Goal: Task Accomplishment & Management: Complete application form

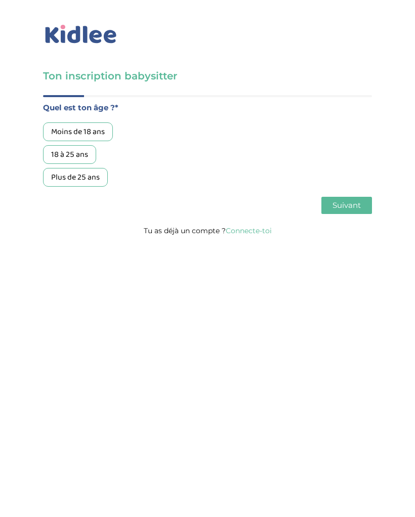
click at [103, 131] on div "Moins de 18 ans" at bounding box center [78, 131] width 70 height 19
click at [93, 128] on div "Moins de 18 ans" at bounding box center [78, 131] width 70 height 19
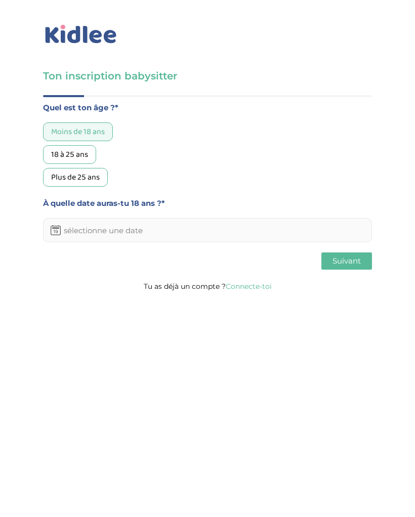
click at [298, 236] on input "text" at bounding box center [207, 230] width 329 height 24
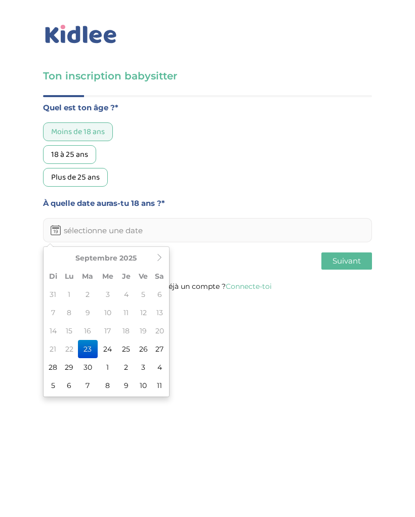
click at [132, 259] on th "Septembre 2025" at bounding box center [106, 258] width 91 height 18
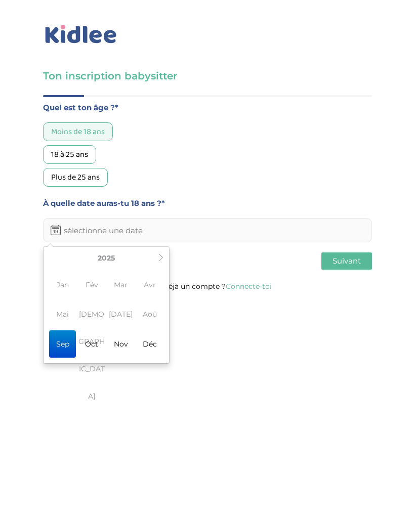
click at [163, 256] on icon at bounding box center [160, 257] width 7 height 7
click at [153, 283] on span "Avr" at bounding box center [150, 284] width 27 height 27
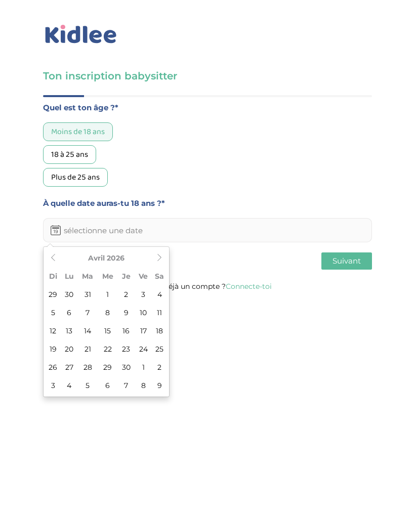
click at [128, 249] on th "Avril 2026" at bounding box center [106, 258] width 91 height 18
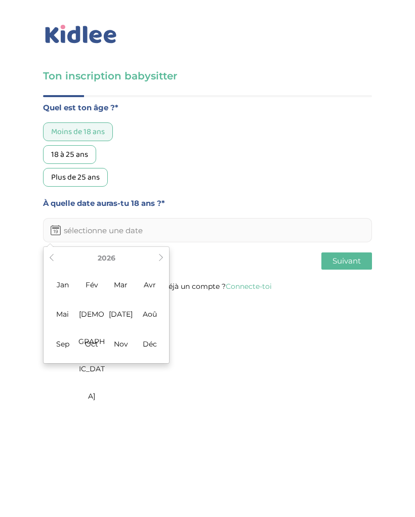
click at [118, 257] on th "2026" at bounding box center [106, 258] width 97 height 18
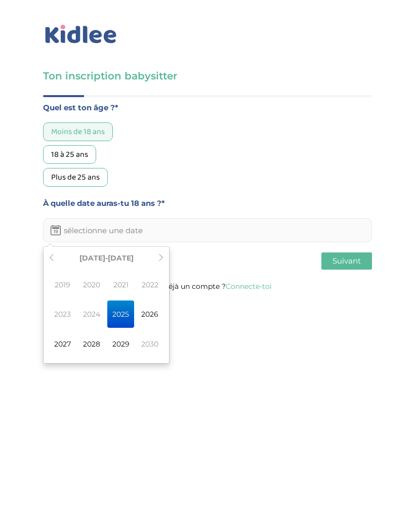
click at [71, 340] on span "2027" at bounding box center [62, 343] width 27 height 27
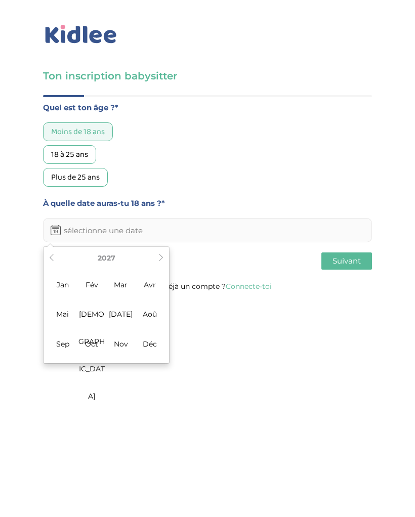
click at [155, 282] on span "Avr" at bounding box center [150, 284] width 27 height 27
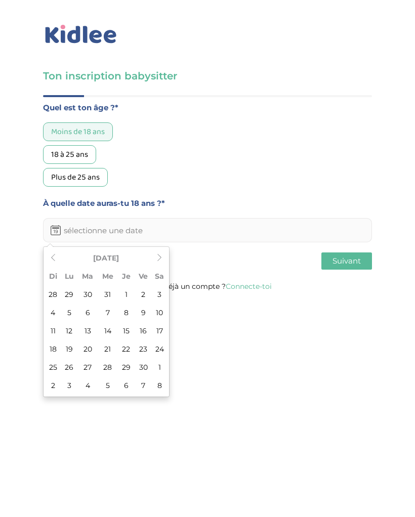
click at [160, 288] on td "3" at bounding box center [159, 294] width 15 height 18
type input "[DATE]"
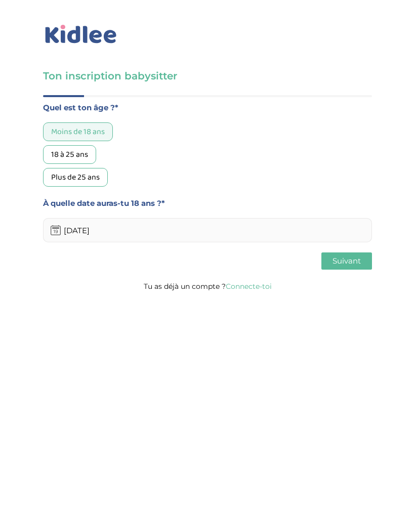
click at [358, 261] on span "Suivant" at bounding box center [346, 261] width 28 height 10
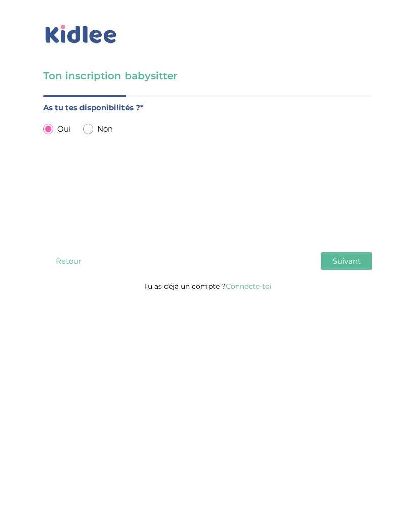
click at [365, 265] on button "Suivant" at bounding box center [346, 260] width 51 height 17
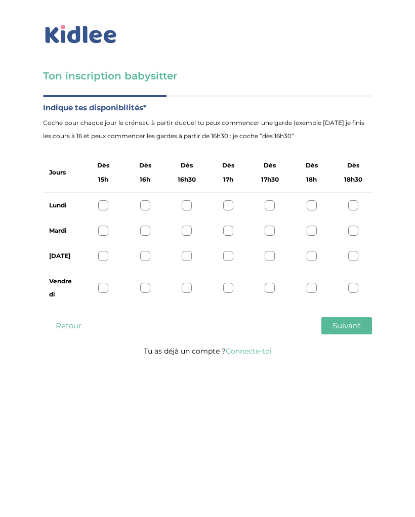
click at [99, 283] on div at bounding box center [103, 288] width 10 height 10
click at [148, 284] on div at bounding box center [145, 288] width 10 height 10
click at [111, 285] on div "Vendredi" at bounding box center [207, 288] width 329 height 38
click at [101, 287] on div at bounding box center [103, 288] width 10 height 10
click at [354, 328] on span "Suivant" at bounding box center [346, 326] width 28 height 10
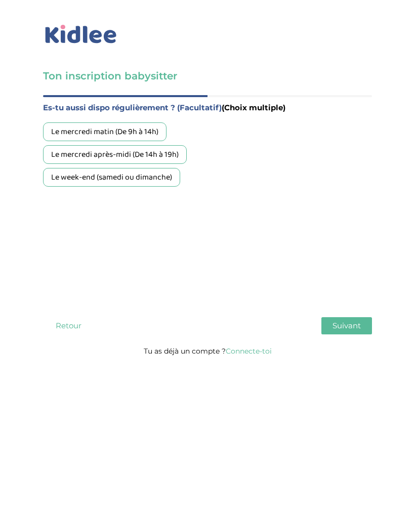
click at [177, 178] on div "Le week-end (samedi ou dimanche)" at bounding box center [111, 177] width 137 height 19
click at [346, 327] on span "Suivant" at bounding box center [346, 326] width 28 height 10
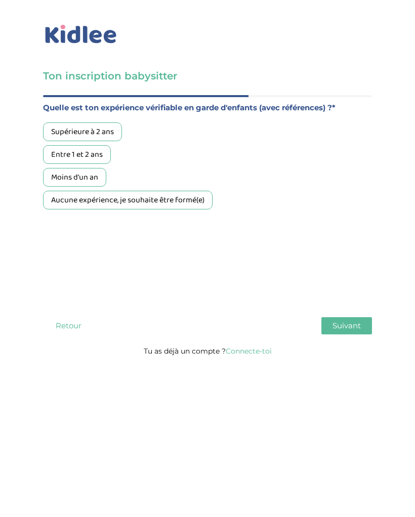
click at [103, 133] on div "Supérieure à 2 ans" at bounding box center [82, 131] width 79 height 19
click at [341, 332] on button "Suivant" at bounding box center [346, 325] width 51 height 17
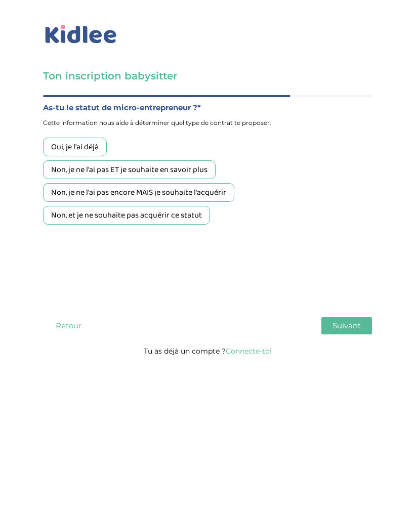
click at [204, 219] on div "Non, et je ne souhaite pas acquérir ce statut" at bounding box center [126, 215] width 167 height 19
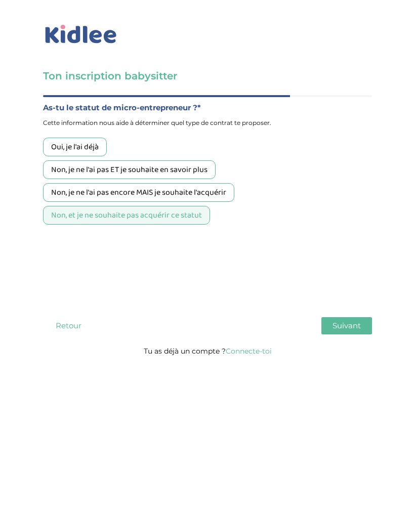
click at [333, 327] on span "Suivant" at bounding box center [346, 326] width 28 height 10
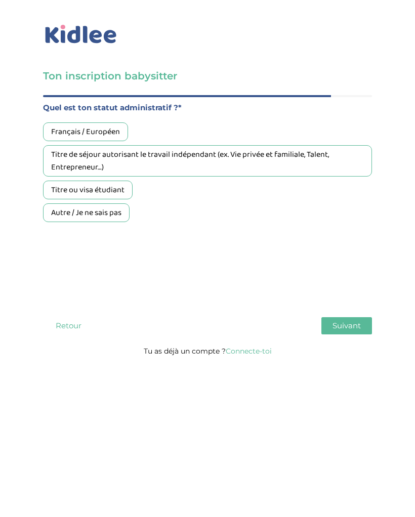
click at [109, 132] on div "Français / Européen" at bounding box center [85, 131] width 85 height 19
click at [352, 329] on span "Suivant" at bounding box center [346, 326] width 28 height 10
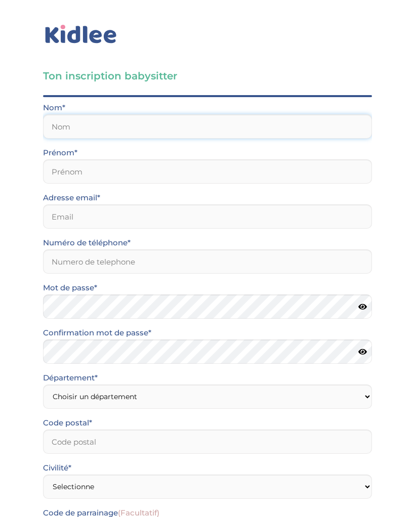
click at [303, 119] on input "text" at bounding box center [207, 126] width 329 height 24
click at [303, 121] on input "text" at bounding box center [207, 126] width 329 height 24
type input "Ines"
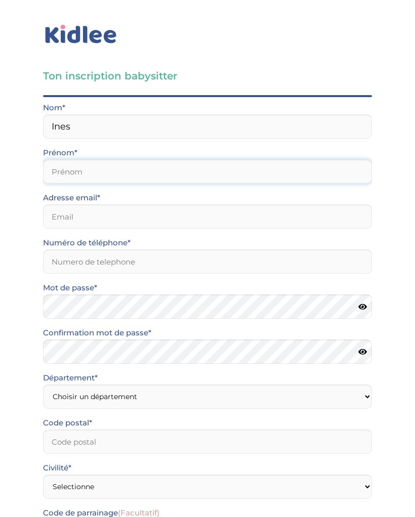
click at [193, 179] on input "text" at bounding box center [207, 171] width 329 height 24
type input "El kharraz"
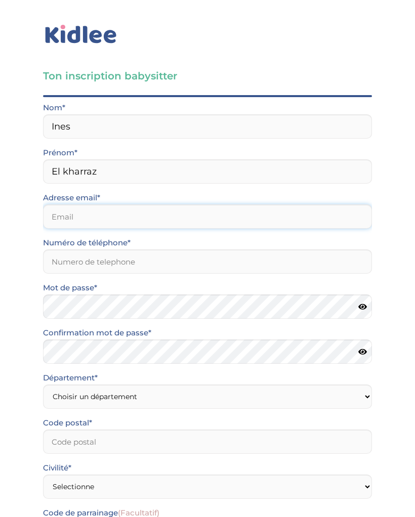
click at [196, 228] on input "email" at bounding box center [207, 216] width 329 height 24
type input "[EMAIL_ADDRESS][DOMAIN_NAME]"
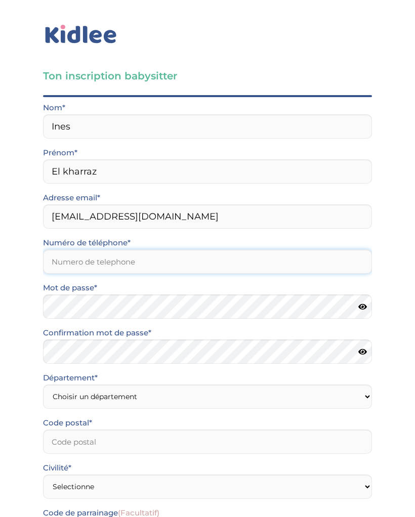
click at [342, 261] on input "Numéro de téléphone*" at bounding box center [207, 261] width 329 height 24
type input "0783146837"
click at [364, 307] on icon at bounding box center [362, 307] width 9 height 8
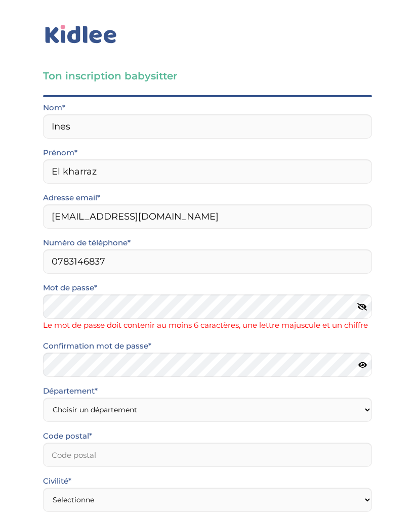
click at [360, 307] on icon at bounding box center [362, 307] width 10 height 8
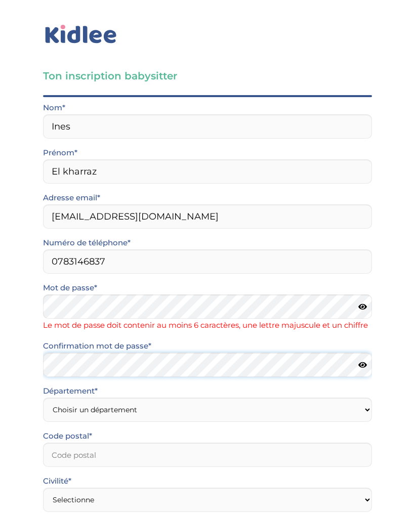
scroll to position [41, 0]
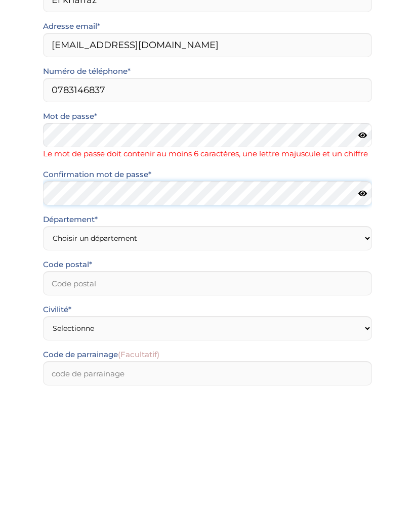
click at [275, 240] on div "Mot de passe* Le mot de passe doit contenir au moins 6 caractères, une lettre m…" at bounding box center [207, 291] width 344 height 103
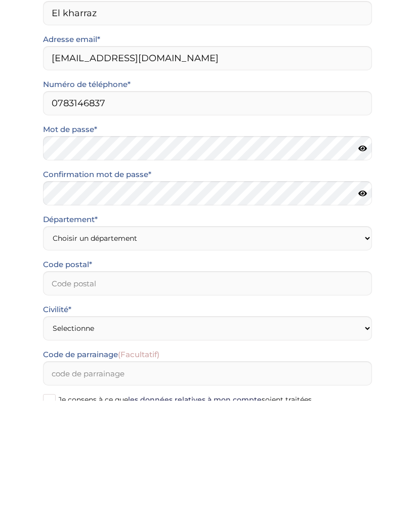
click at [361, 307] on icon at bounding box center [362, 311] width 9 height 8
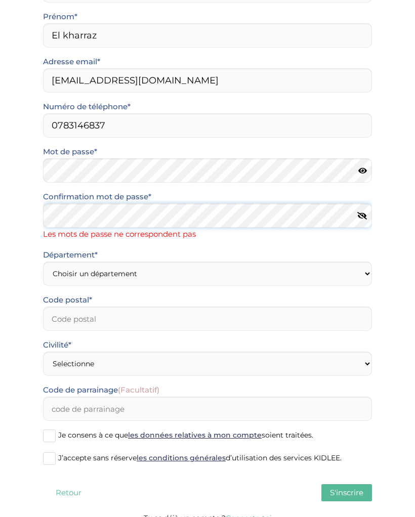
scroll to position [136, 0]
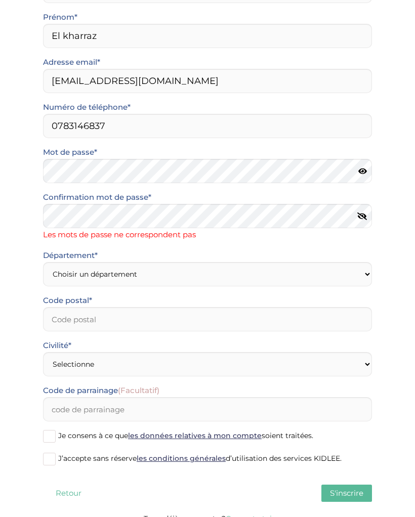
click at [364, 171] on icon at bounding box center [362, 171] width 9 height 8
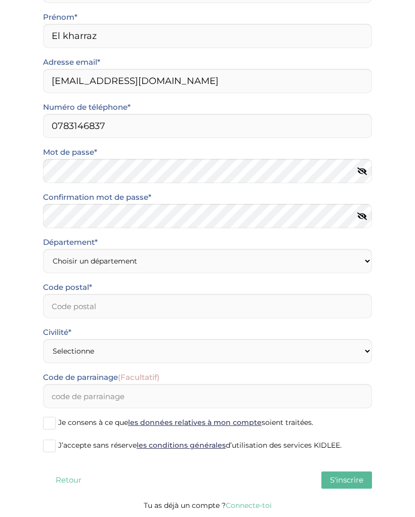
click at [358, 167] on icon at bounding box center [362, 171] width 10 height 8
click at [361, 214] on icon at bounding box center [362, 217] width 10 height 8
click at [328, 266] on select "Choisir un département [GEOGRAPHIC_DATA] (75) [GEOGRAPHIC_DATA] (92) [GEOGRAPHI…" at bounding box center [207, 261] width 329 height 24
select select "92"
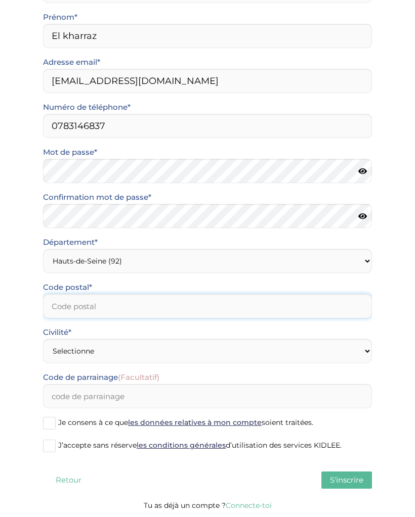
click at [241, 301] on input "Code postal*" at bounding box center [207, 306] width 329 height 24
type input "92000"
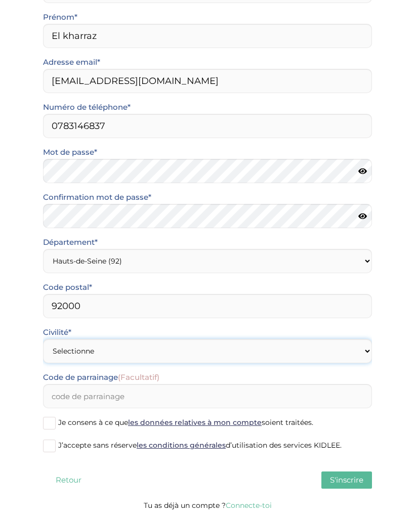
click at [328, 349] on select "Selectionne Mr [PERSON_NAME]" at bounding box center [207, 351] width 329 height 24
select select "1"
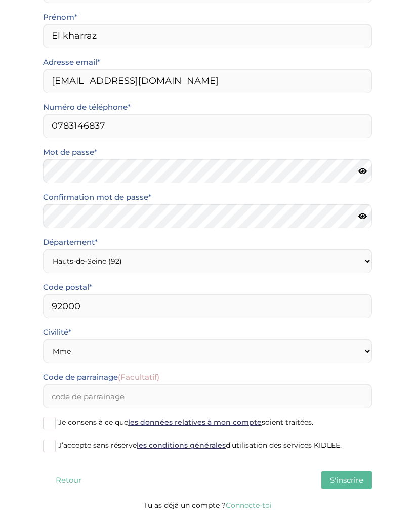
click at [60, 447] on span "J’accepte sans réserve les conditions générales d’utilisation des services KIDL…" at bounding box center [199, 445] width 283 height 9
click at [0, 0] on input "J’accepte sans réserve les conditions générales d’utilisation des services KIDL…" at bounding box center [0, 0] width 0 height 0
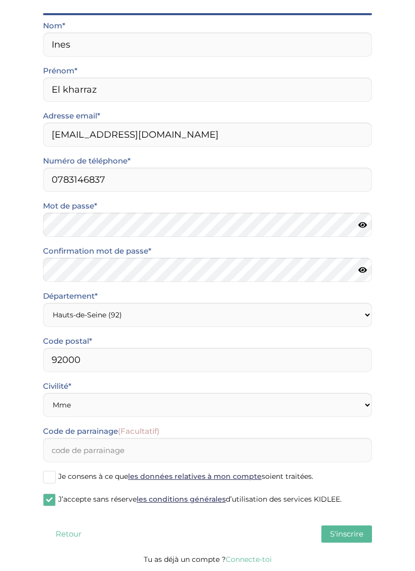
scroll to position [82, 0]
click at [348, 517] on span "S'inscrire" at bounding box center [346, 534] width 33 height 10
click at [338, 517] on button "S'inscrire" at bounding box center [346, 533] width 51 height 17
click at [48, 475] on span at bounding box center [49, 477] width 13 height 13
click at [0, 0] on input "Je consens à ce que les données relatives à mon compte soient traitées." at bounding box center [0, 0] width 0 height 0
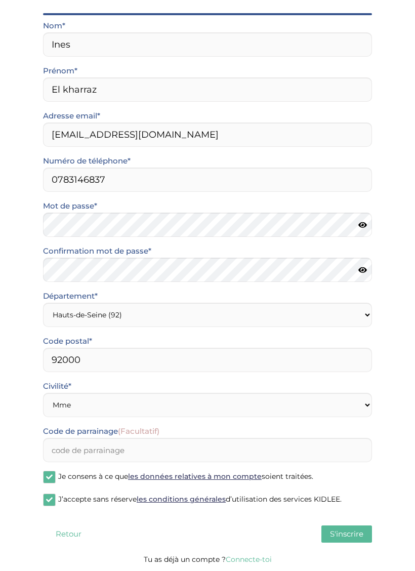
click at [345, 517] on span "S'inscrire" at bounding box center [346, 534] width 33 height 10
